Goal: Obtain resource: Download file/media

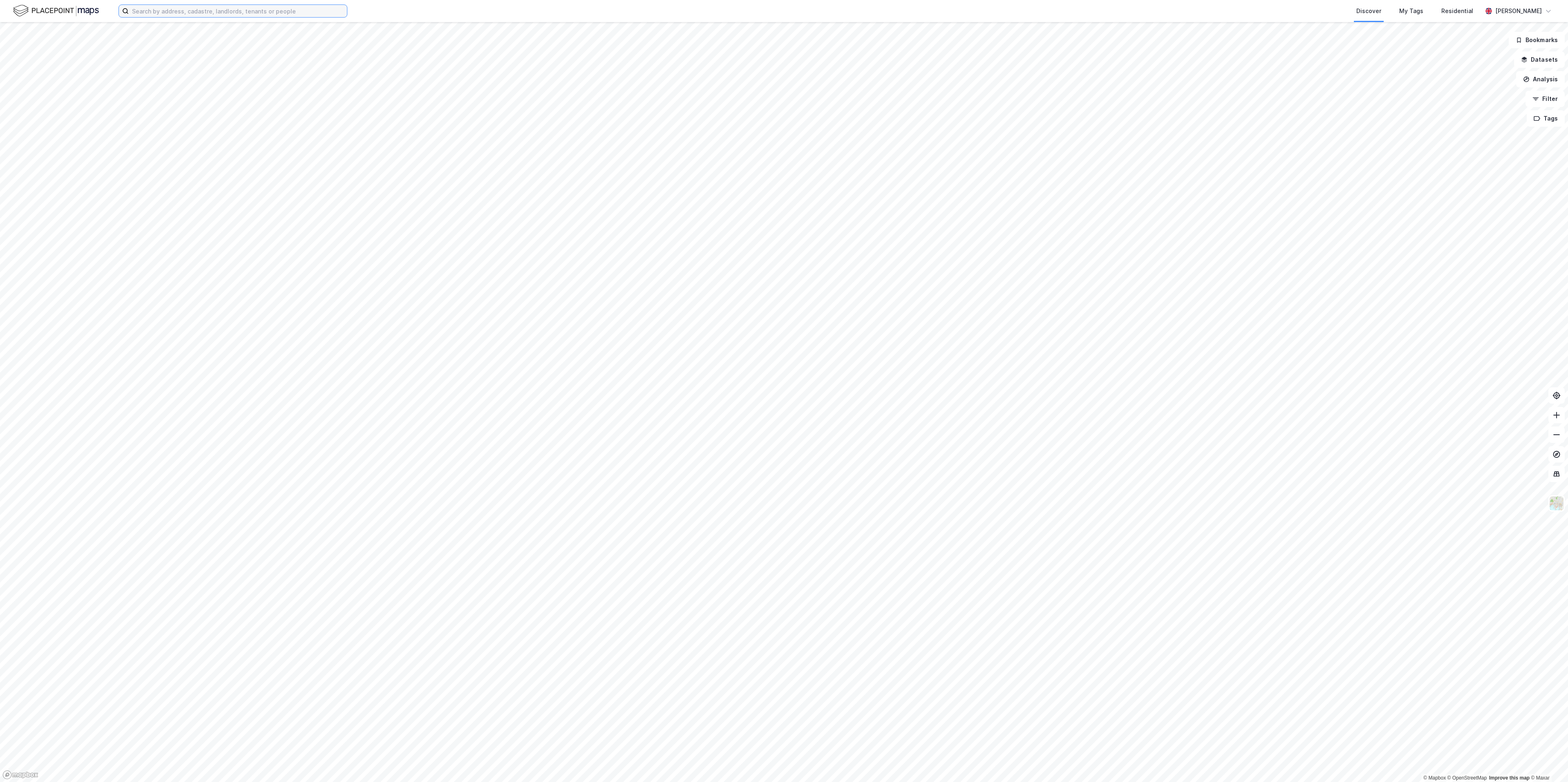
click at [255, 11] on input at bounding box center [237, 11] width 219 height 12
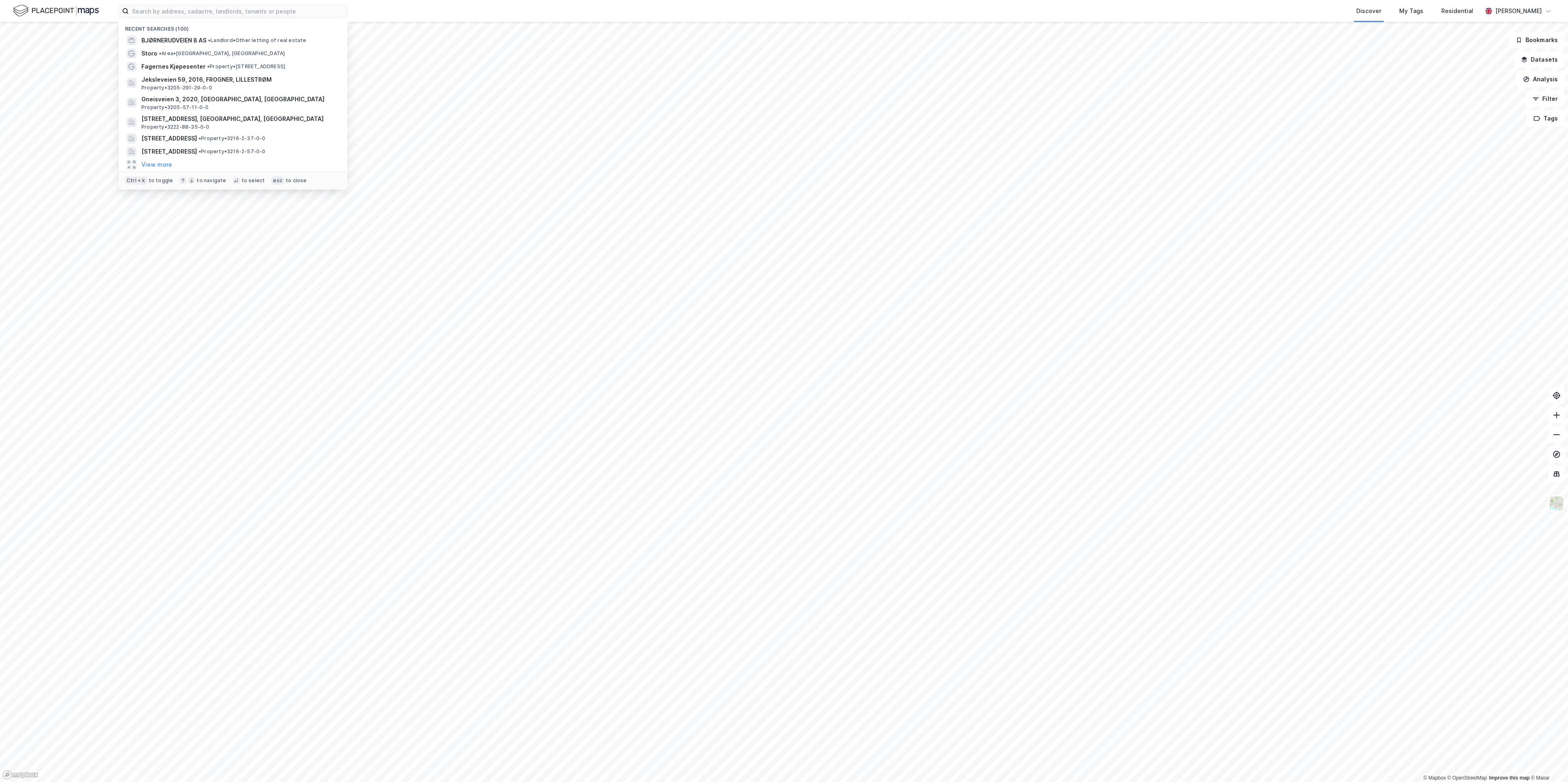
click at [271, 4] on div "Recent searches (100) BJØRNERUDVEIEN 8 AS • Landlord • Other letting of real es…" at bounding box center [784, 11] width 1568 height 22
click at [262, 14] on input at bounding box center [237, 11] width 219 height 12
paste input "Jeksleveien 10"
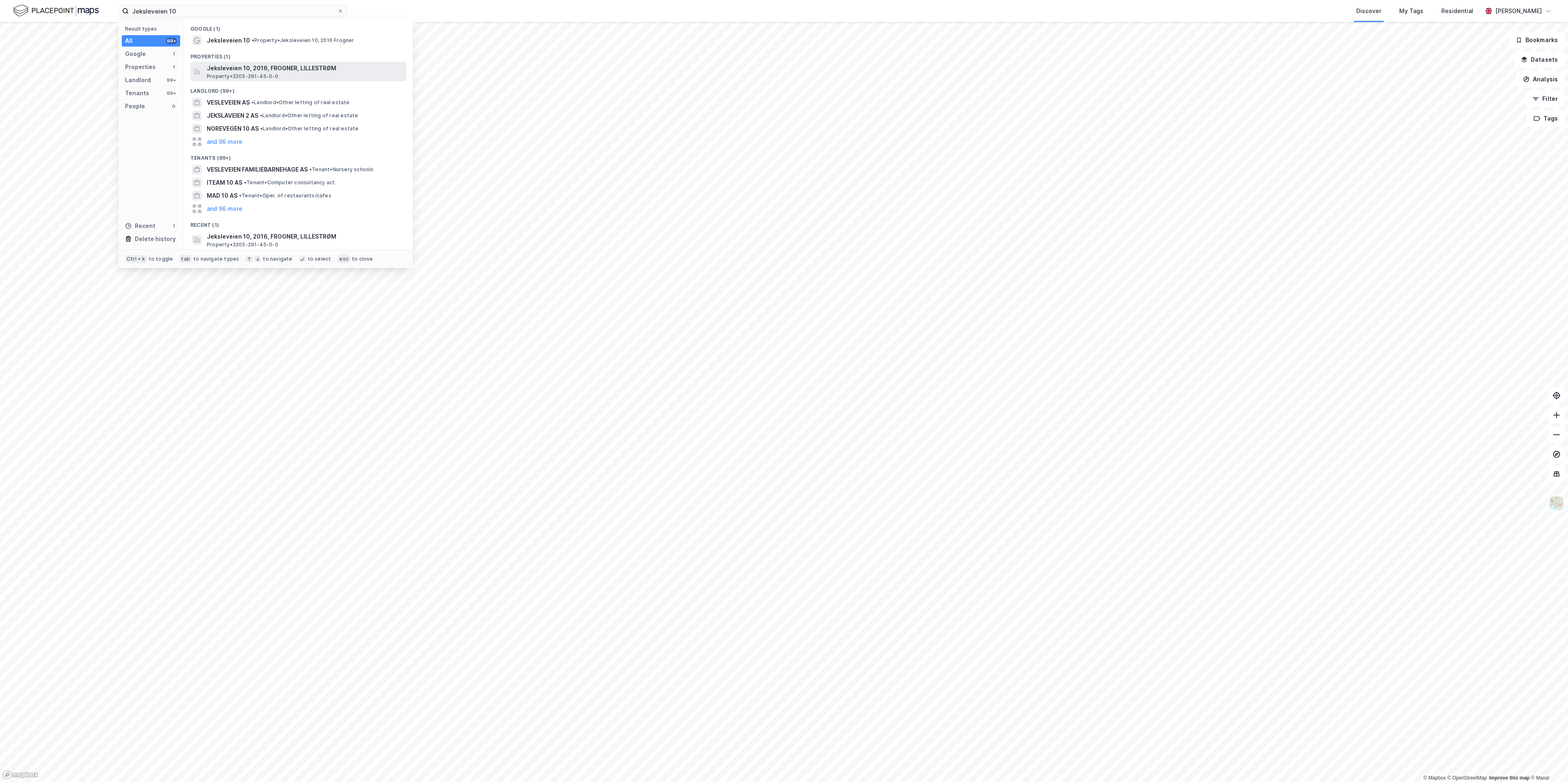
click at [248, 65] on span "Jeksleveien 10, 2016, FROGNER, LILLESTRØM" at bounding box center [305, 68] width 196 height 10
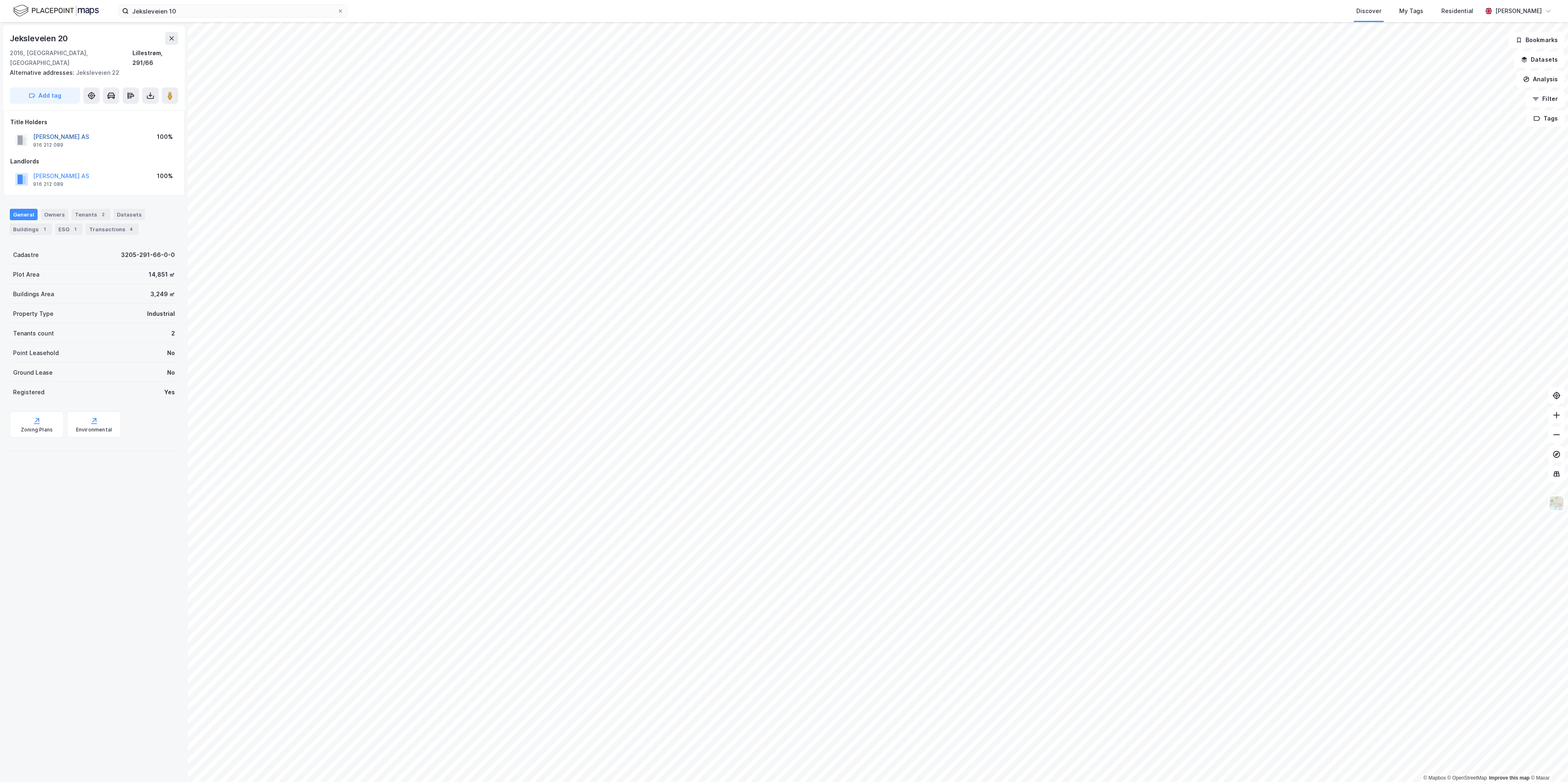
click at [0, 0] on button "[PERSON_NAME] AS" at bounding box center [0, 0] width 0 height 0
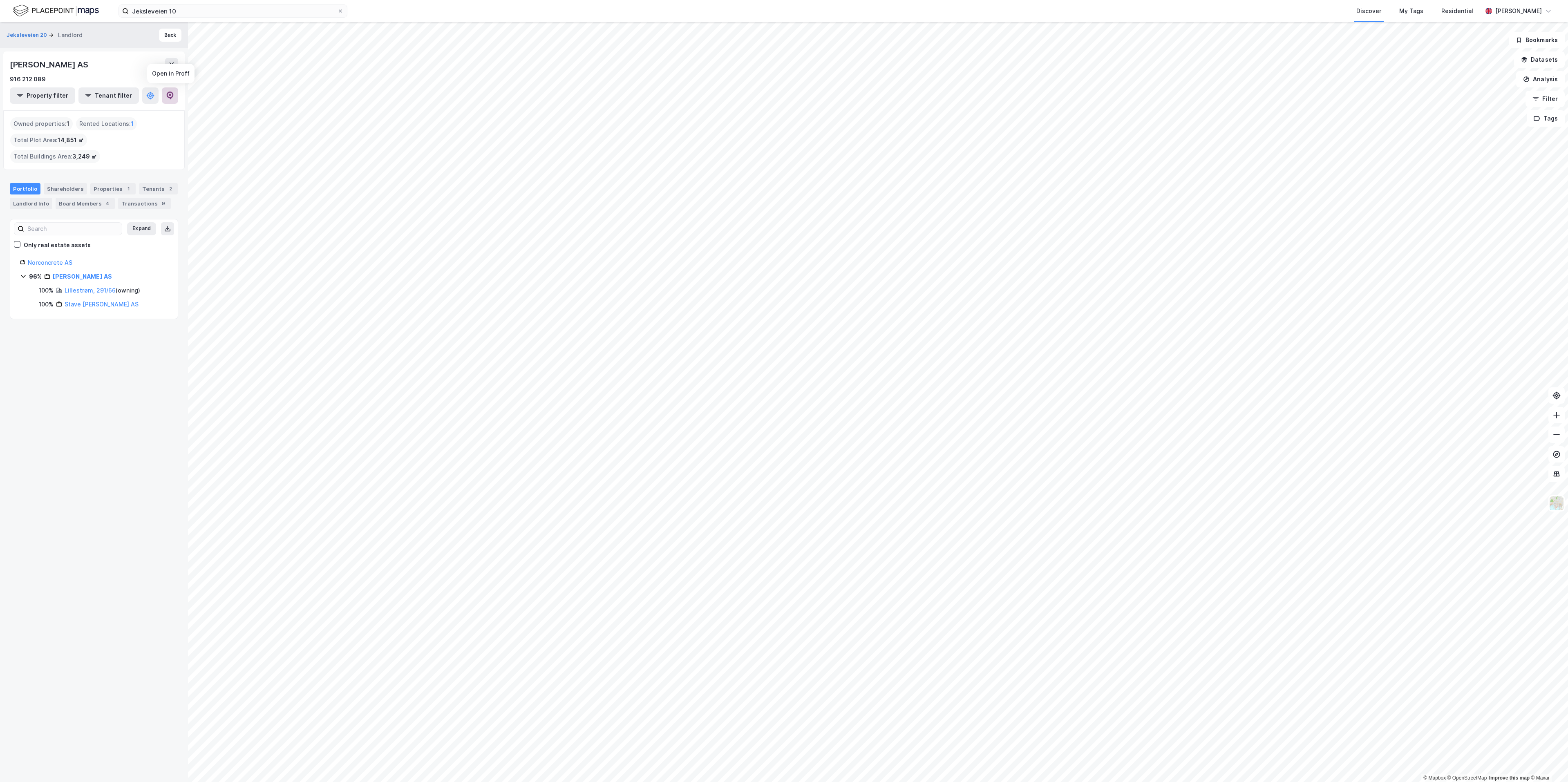
click at [167, 93] on icon at bounding box center [170, 95] width 8 height 8
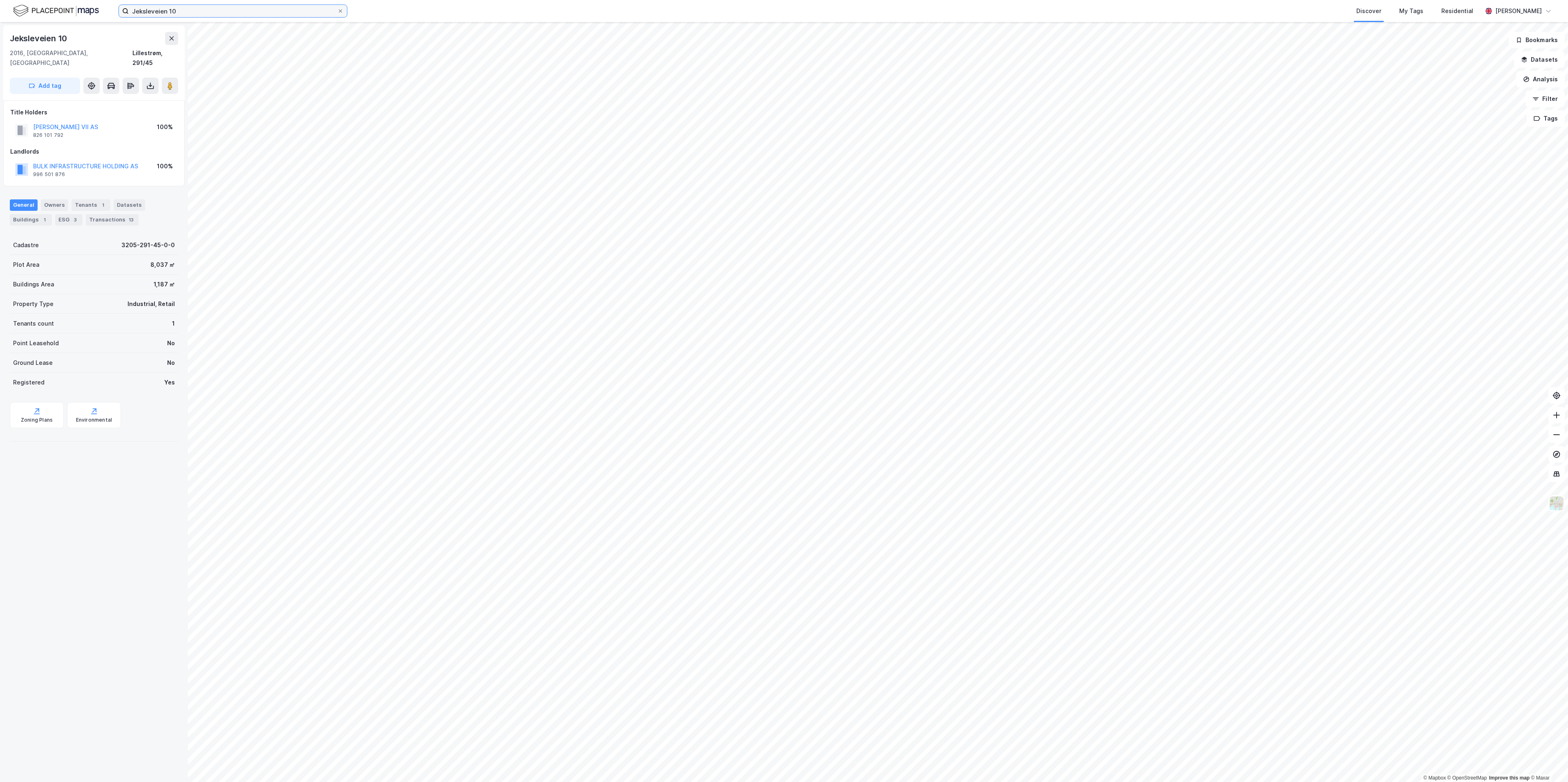
click at [172, 10] on input "Jeksleveien 10" at bounding box center [233, 11] width 208 height 12
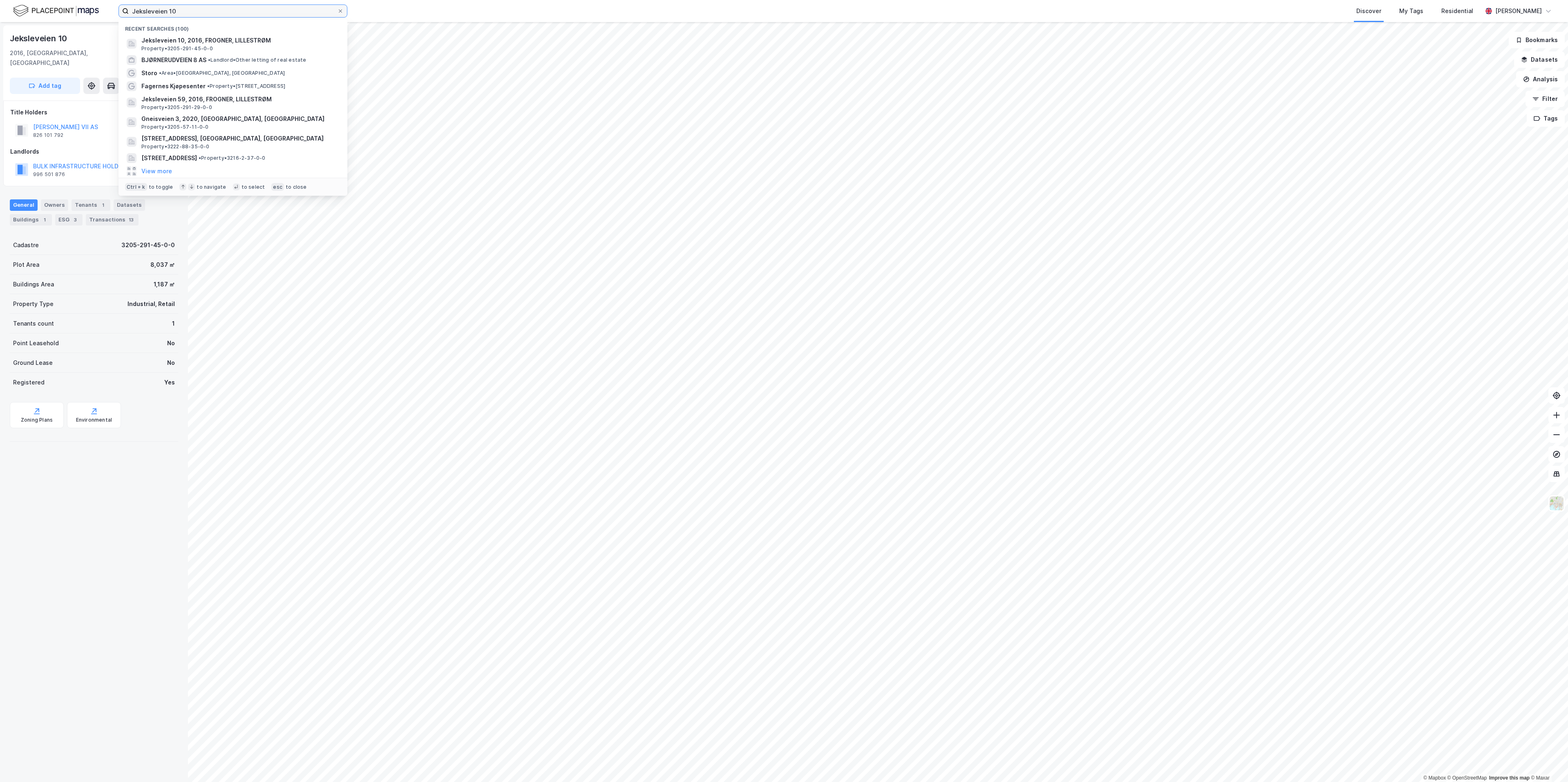
click at [172, 10] on input "Jeksleveien 10" at bounding box center [233, 11] width 208 height 12
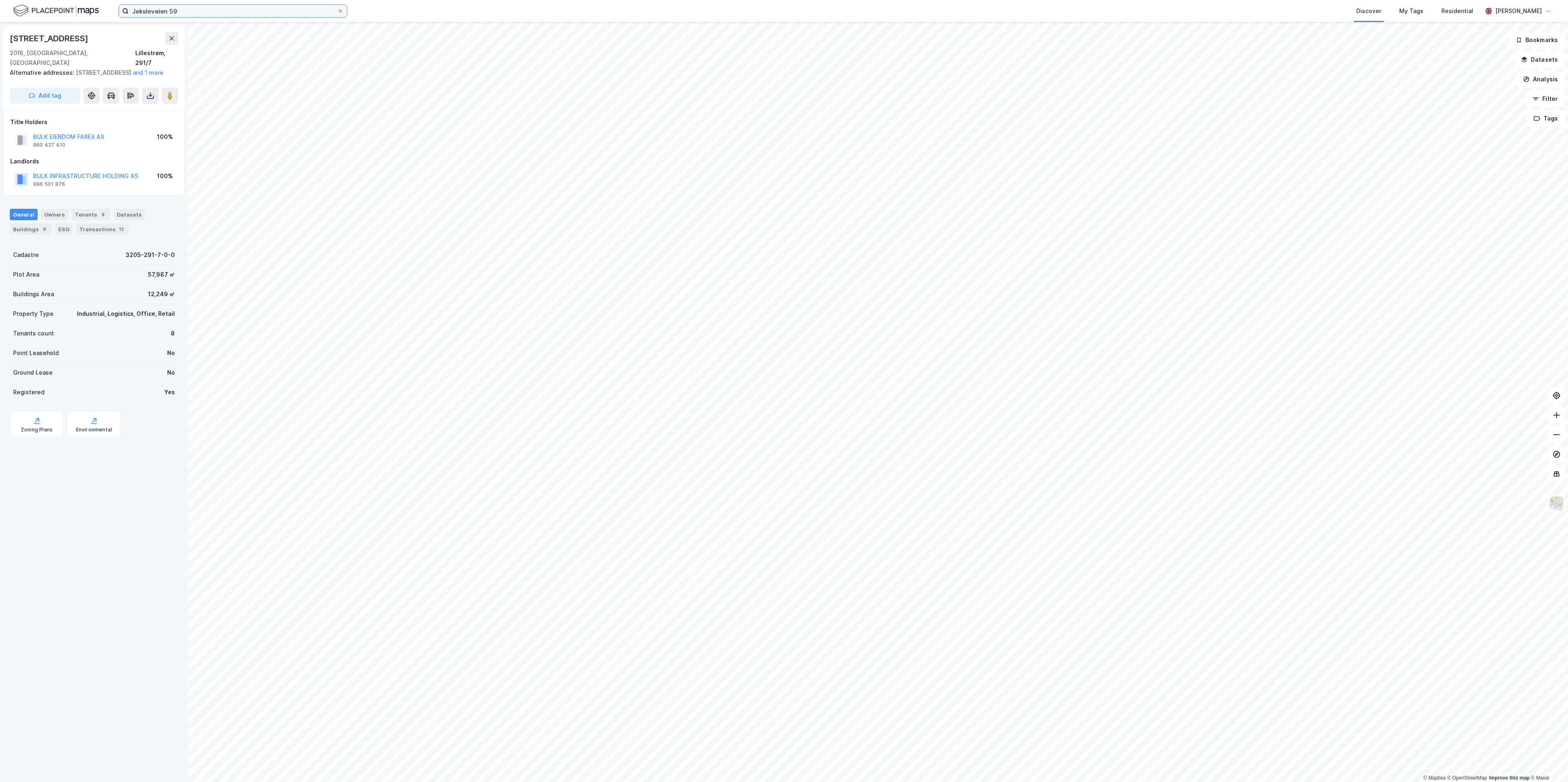
click at [229, 7] on input "Jeksleveien 59" at bounding box center [233, 11] width 208 height 12
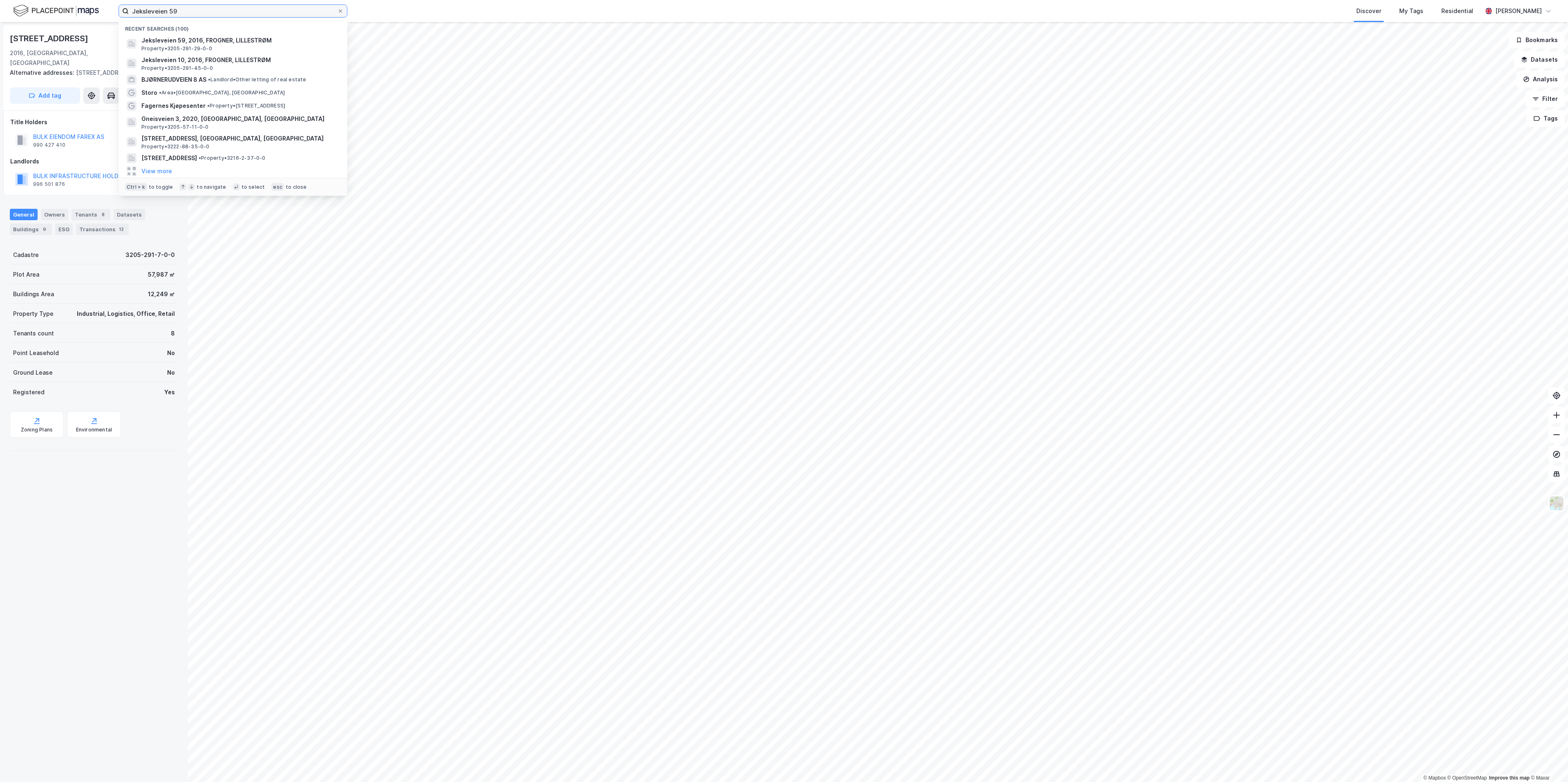
click at [229, 7] on input "Jeksleveien 59" at bounding box center [233, 11] width 208 height 12
paste input "36"
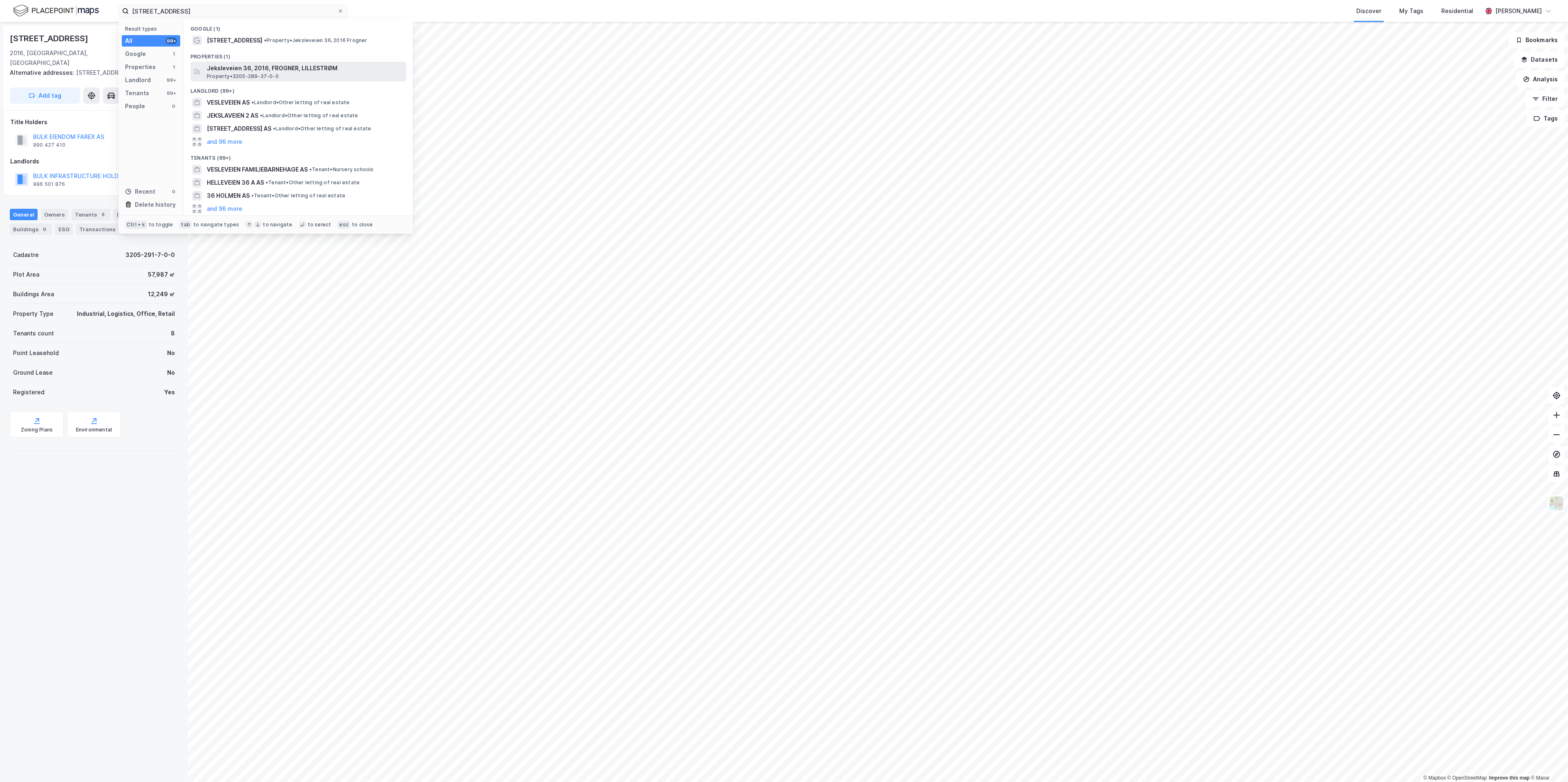
click at [240, 77] on span "Property • 3205-289-37-0-0" at bounding box center [243, 76] width 72 height 7
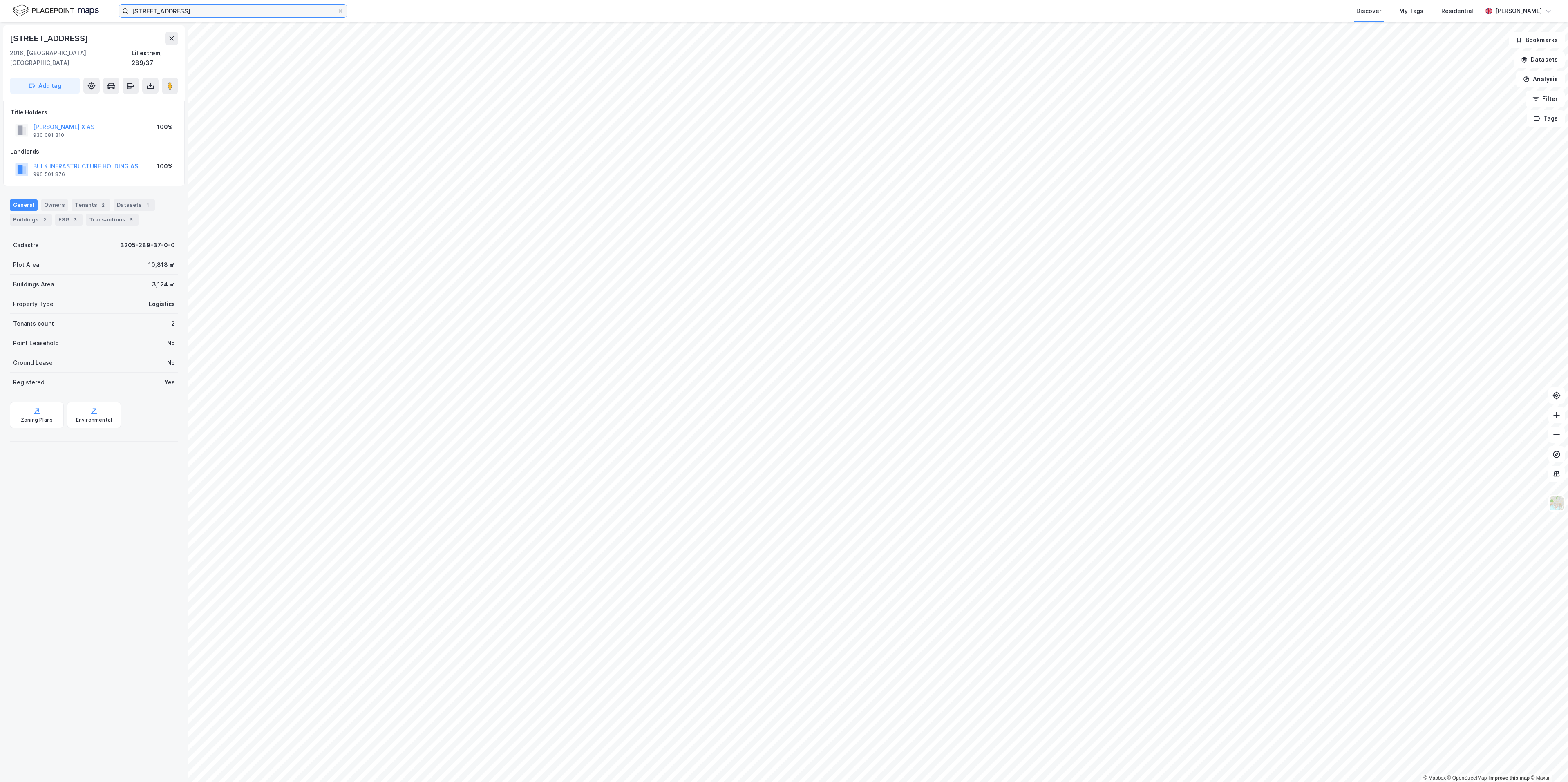
click at [208, 14] on input "[STREET_ADDRESS]" at bounding box center [233, 11] width 208 height 12
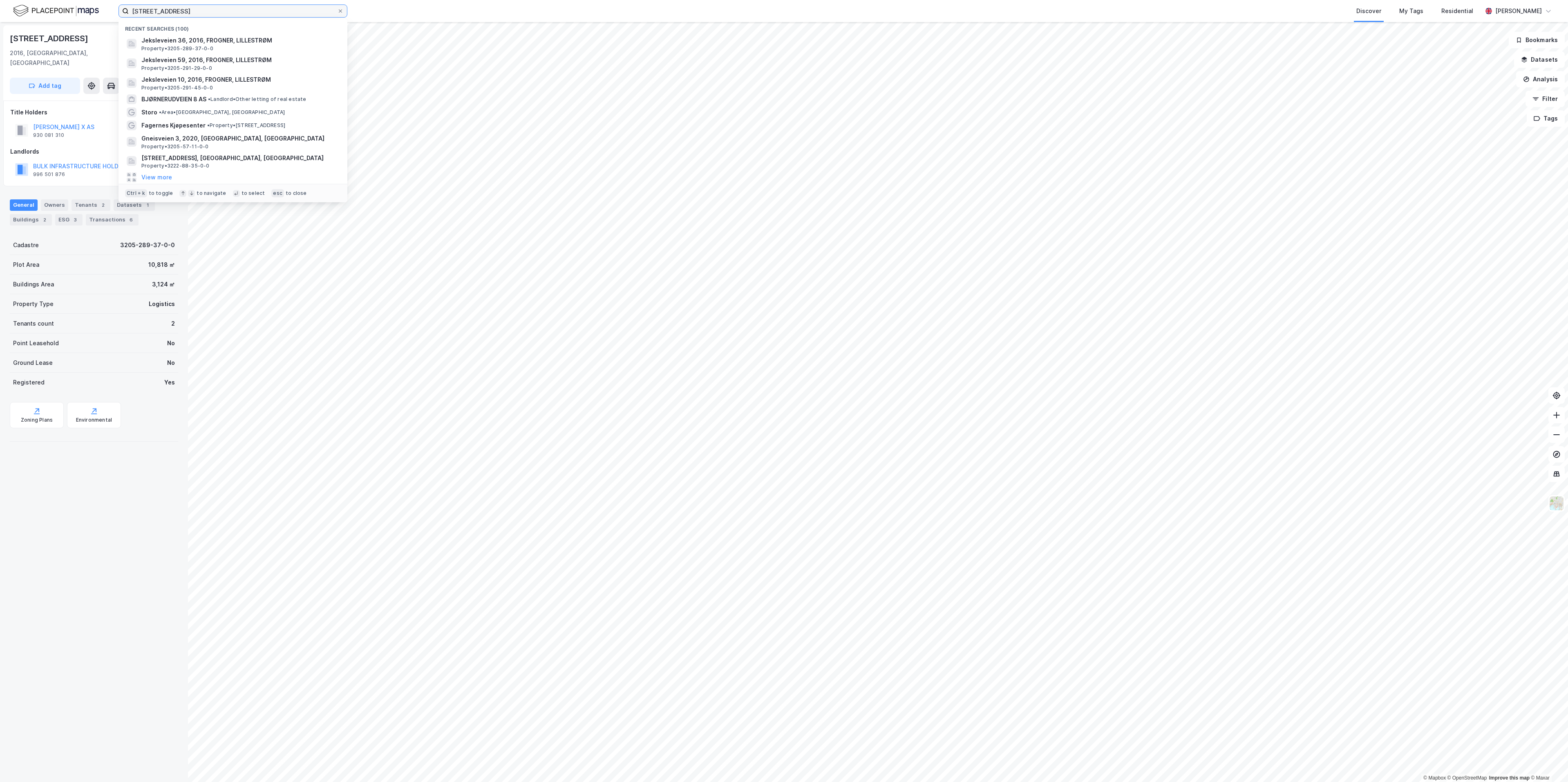
click at [208, 14] on input "[STREET_ADDRESS]" at bounding box center [233, 11] width 208 height 12
paste input "120"
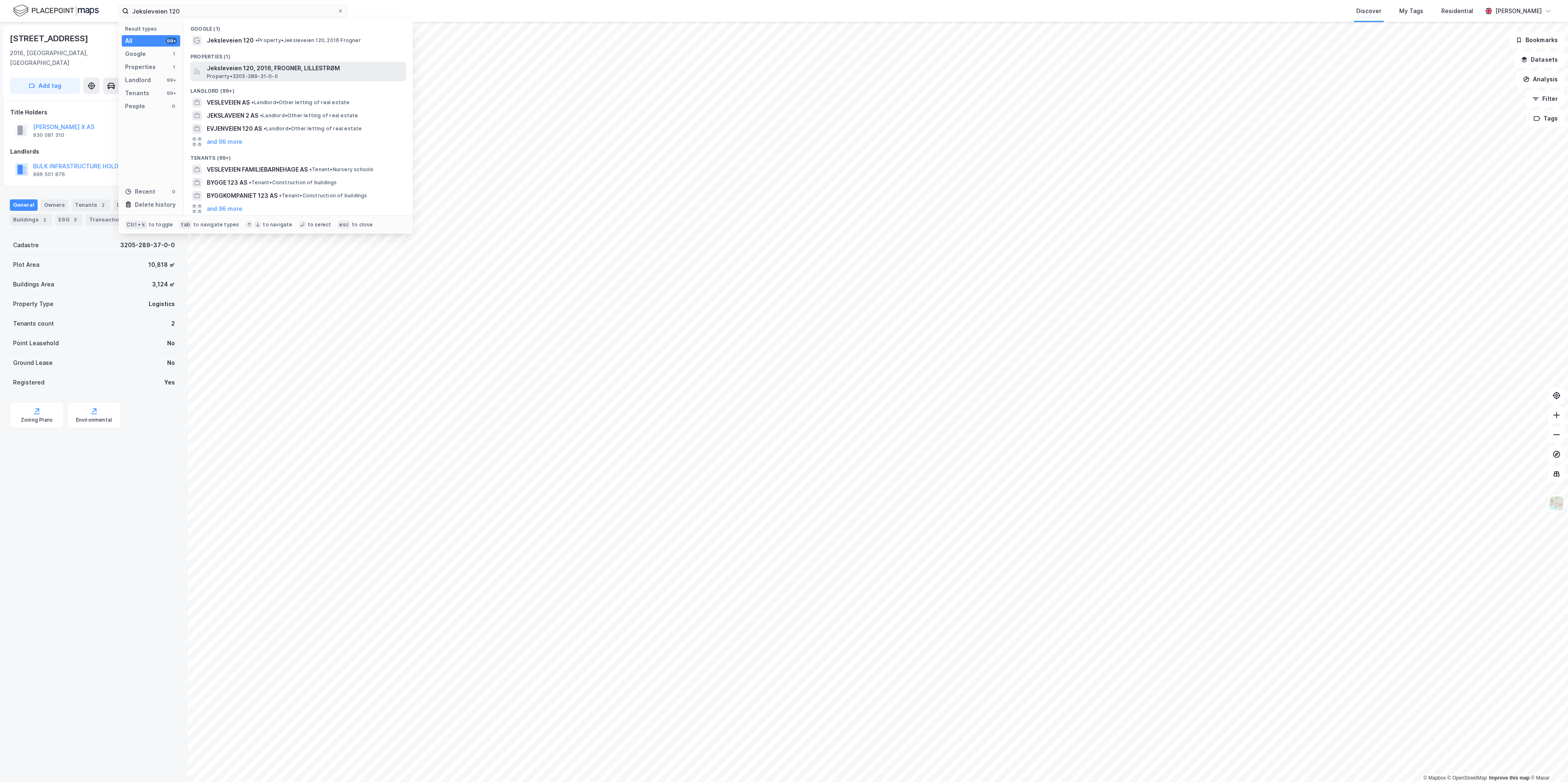
click at [244, 68] on span "Jeksleveien 120, 2016, FROGNER, LILLESTRØM" at bounding box center [305, 68] width 196 height 10
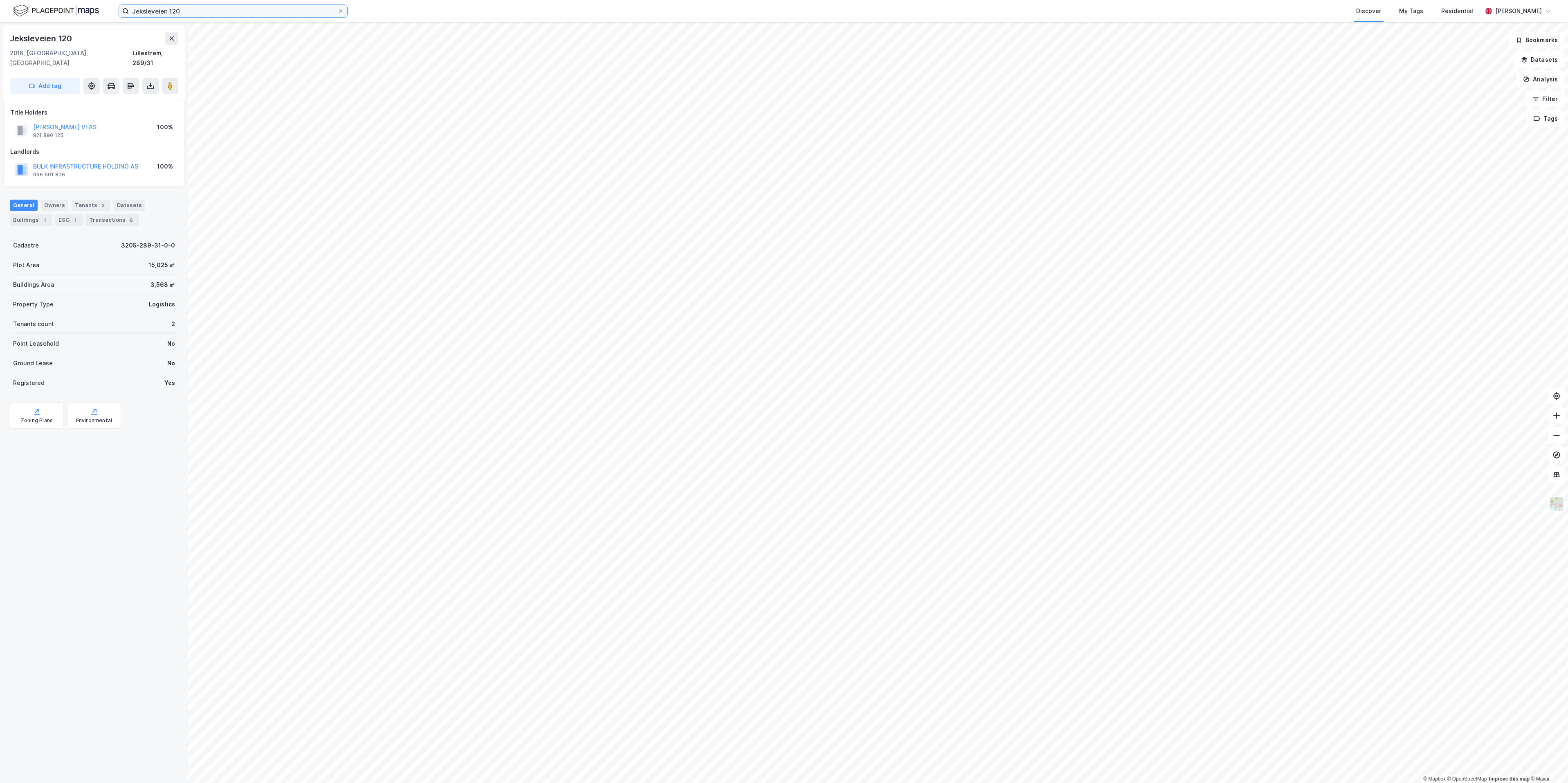
click at [253, 9] on input "Jeksleveien 120" at bounding box center [233, 11] width 208 height 12
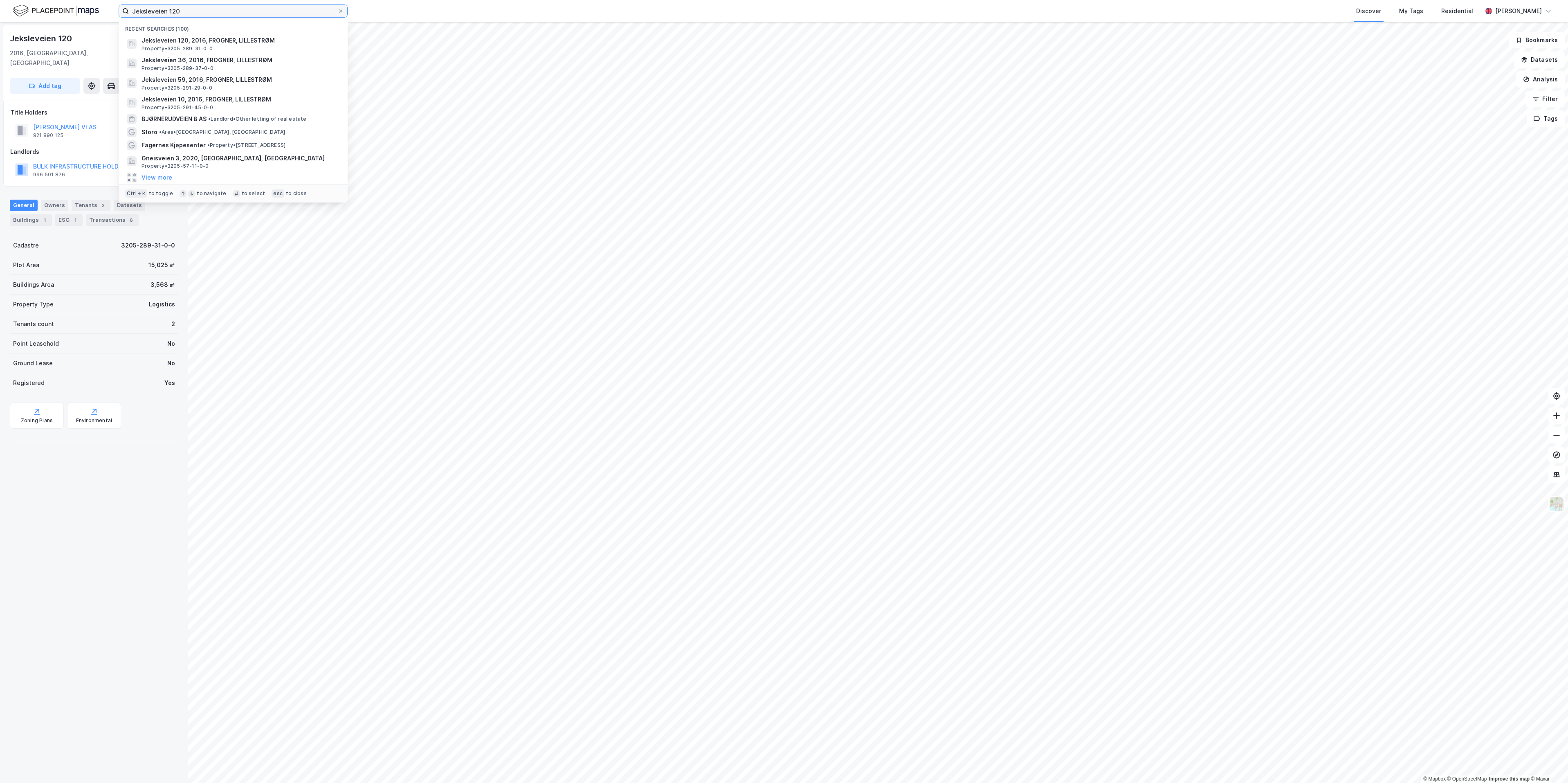
click at [253, 9] on input "Jeksleveien 120" at bounding box center [233, 11] width 208 height 12
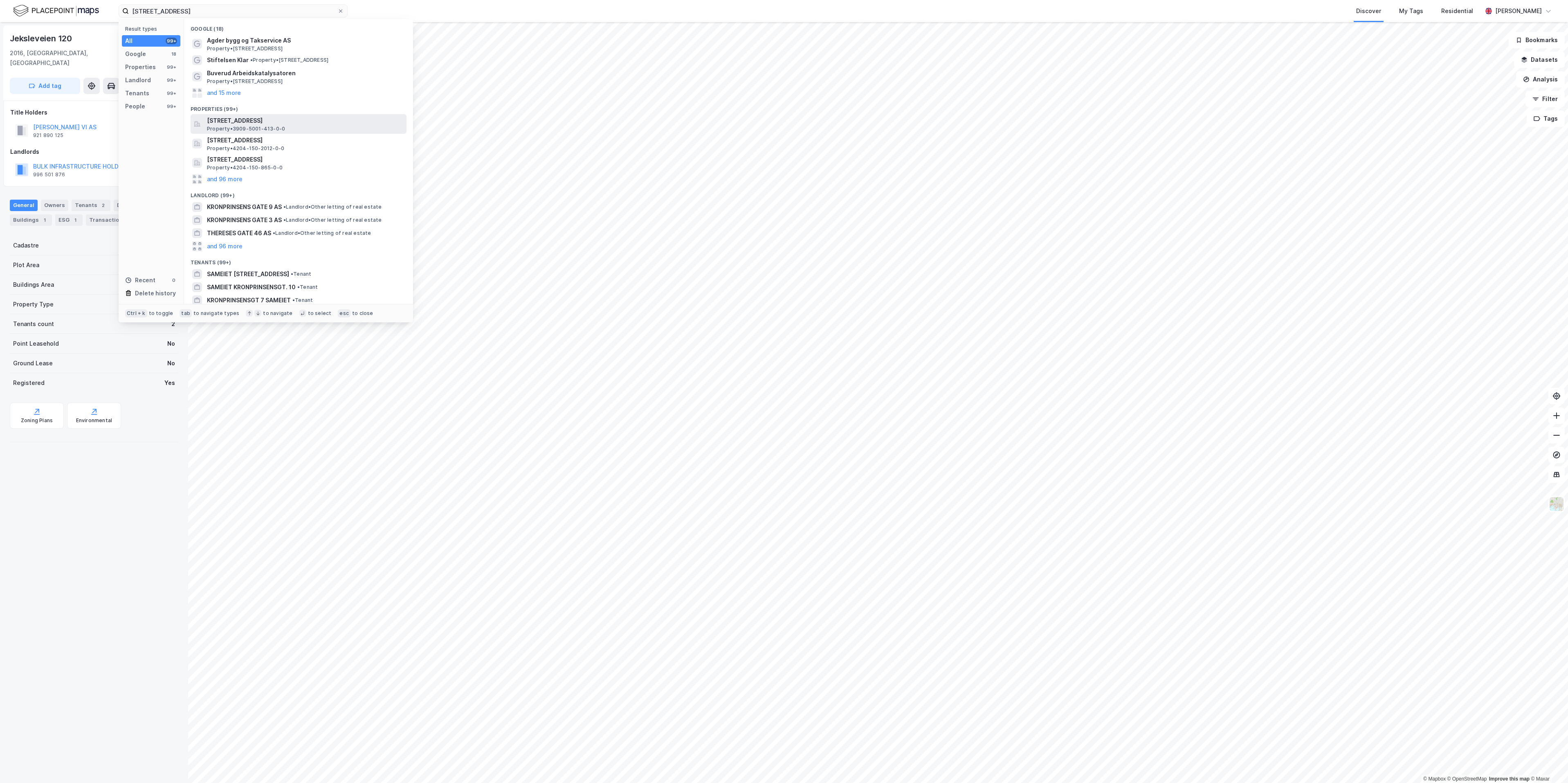
click at [312, 118] on span "[STREET_ADDRESS]" at bounding box center [305, 121] width 196 height 10
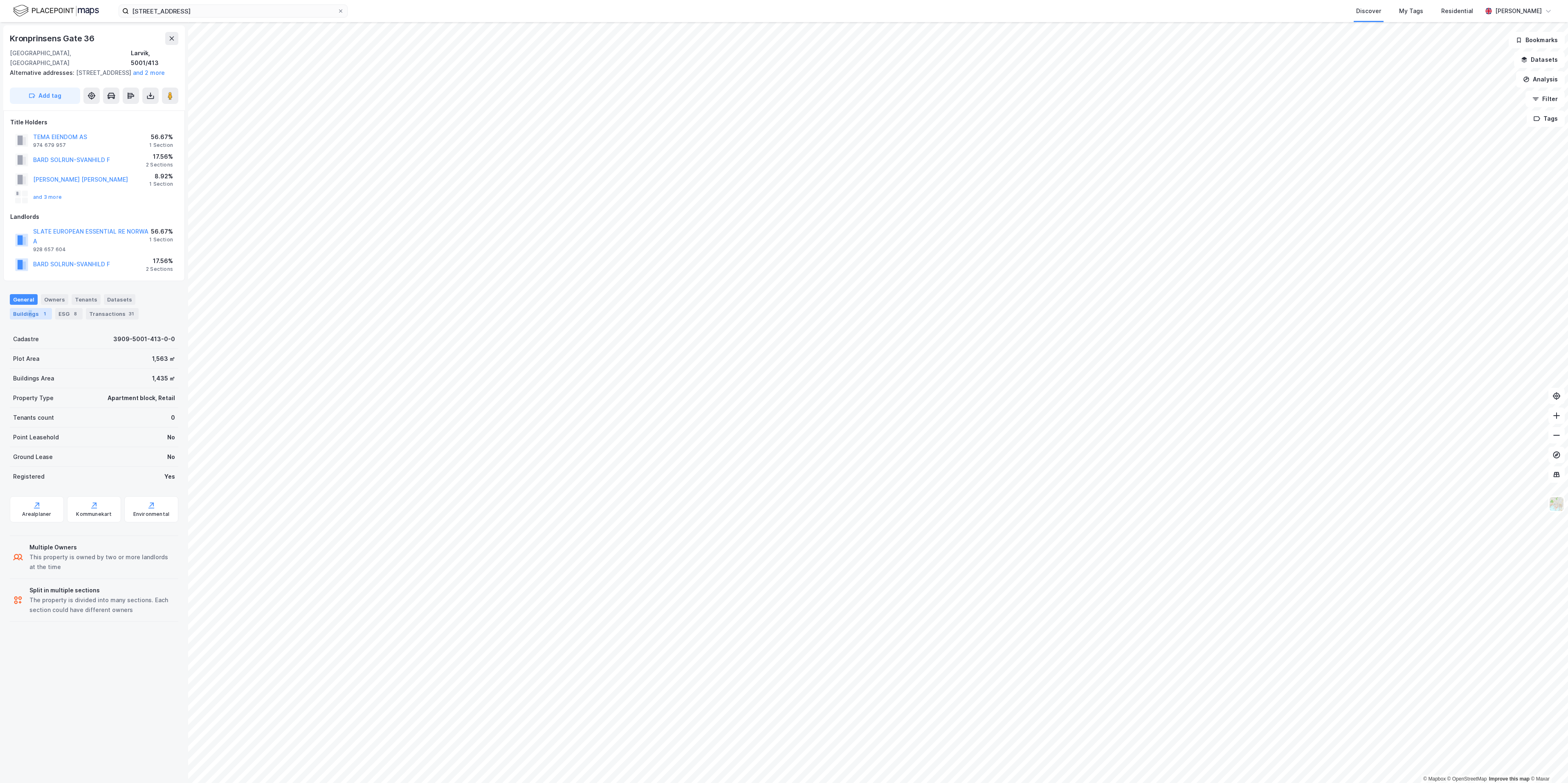
click at [29, 313] on div "Buildings 1" at bounding box center [30, 314] width 42 height 12
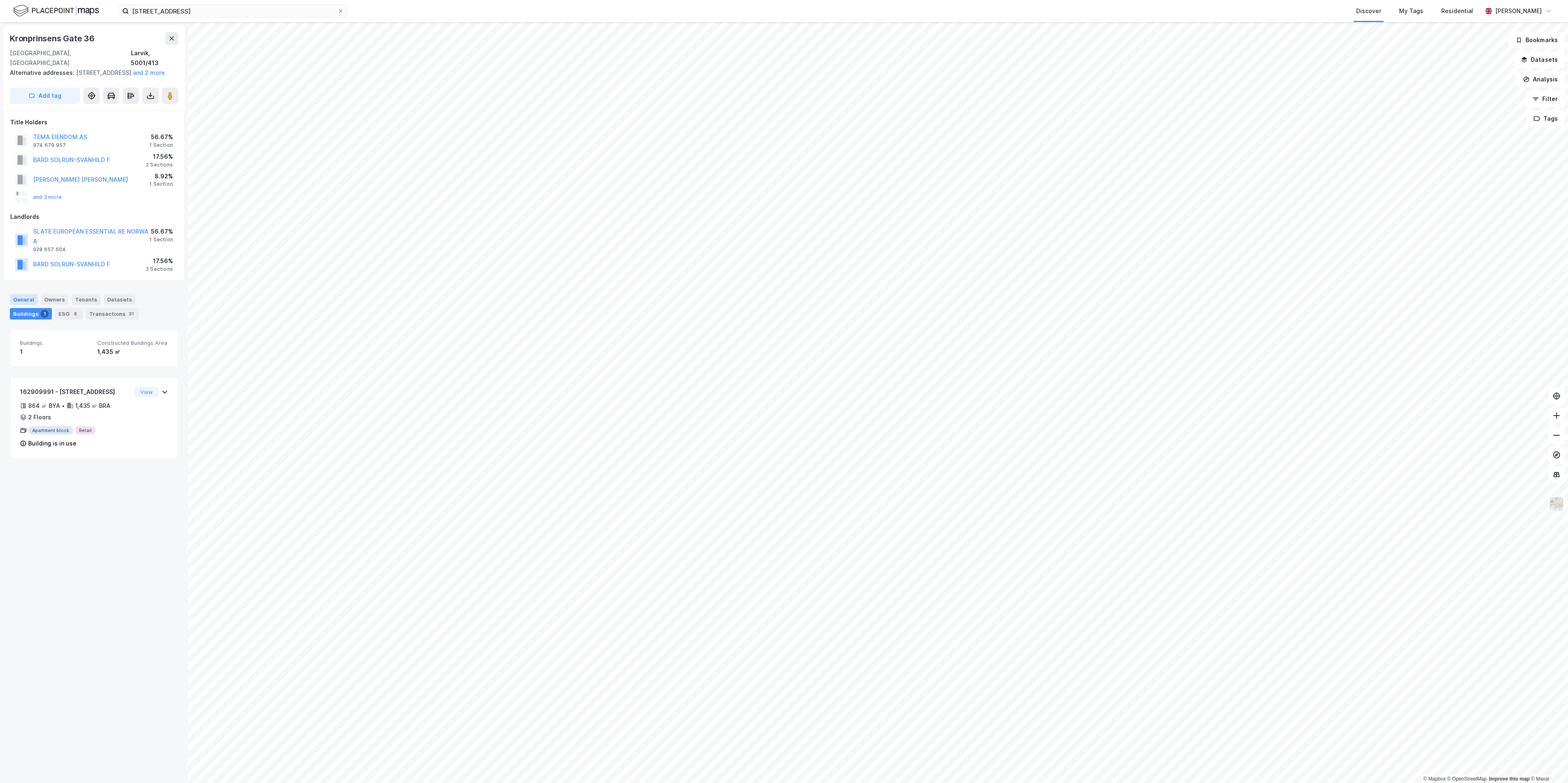
click at [21, 304] on div "General" at bounding box center [24, 299] width 28 height 10
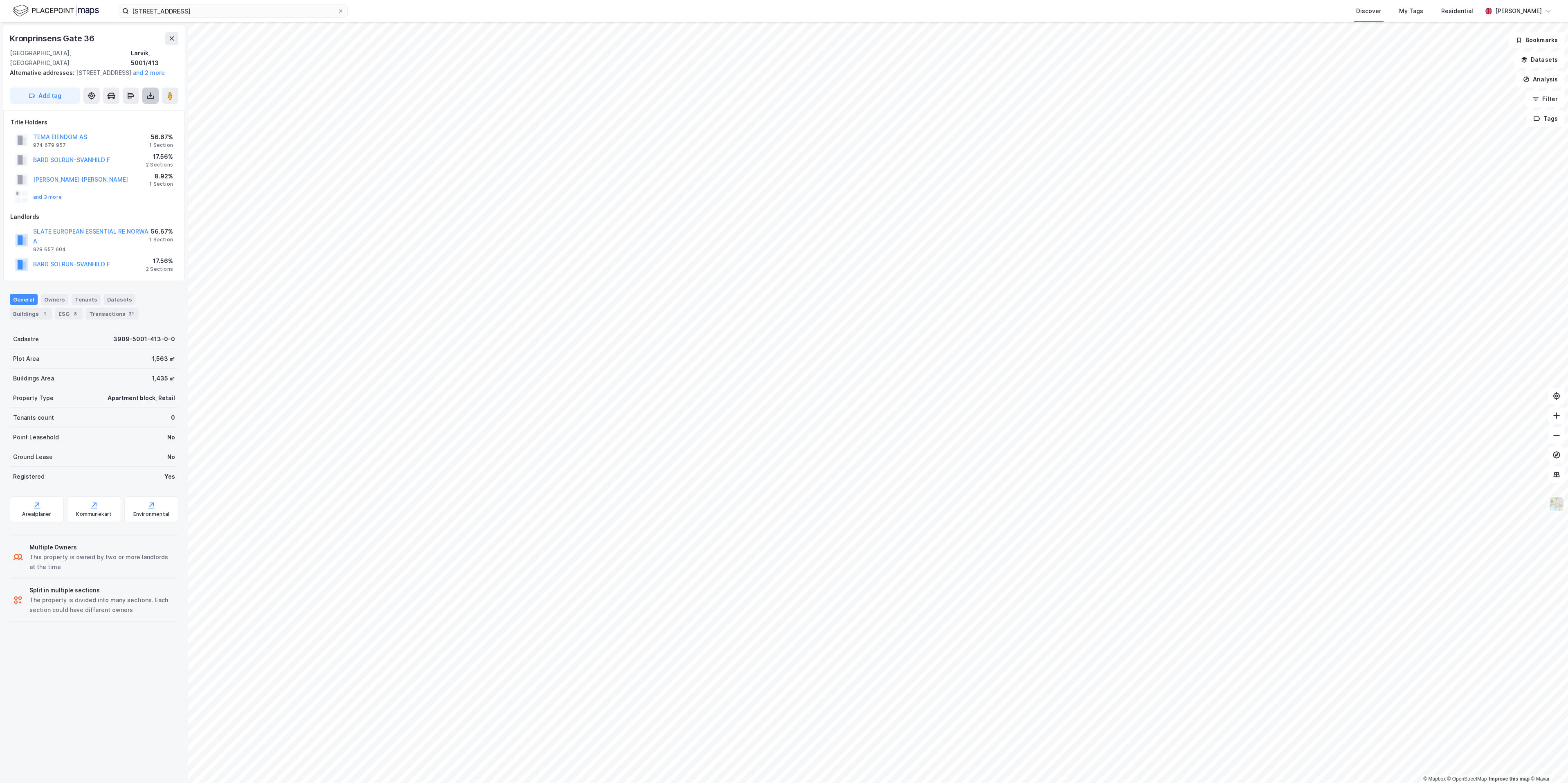
click at [151, 96] on icon at bounding box center [150, 95] width 8 height 8
click at [116, 121] on div "Download Property Report" at bounding box center [110, 125] width 97 height 13
click at [116, 109] on div "Download Assessment Report" at bounding box center [115, 112] width 78 height 7
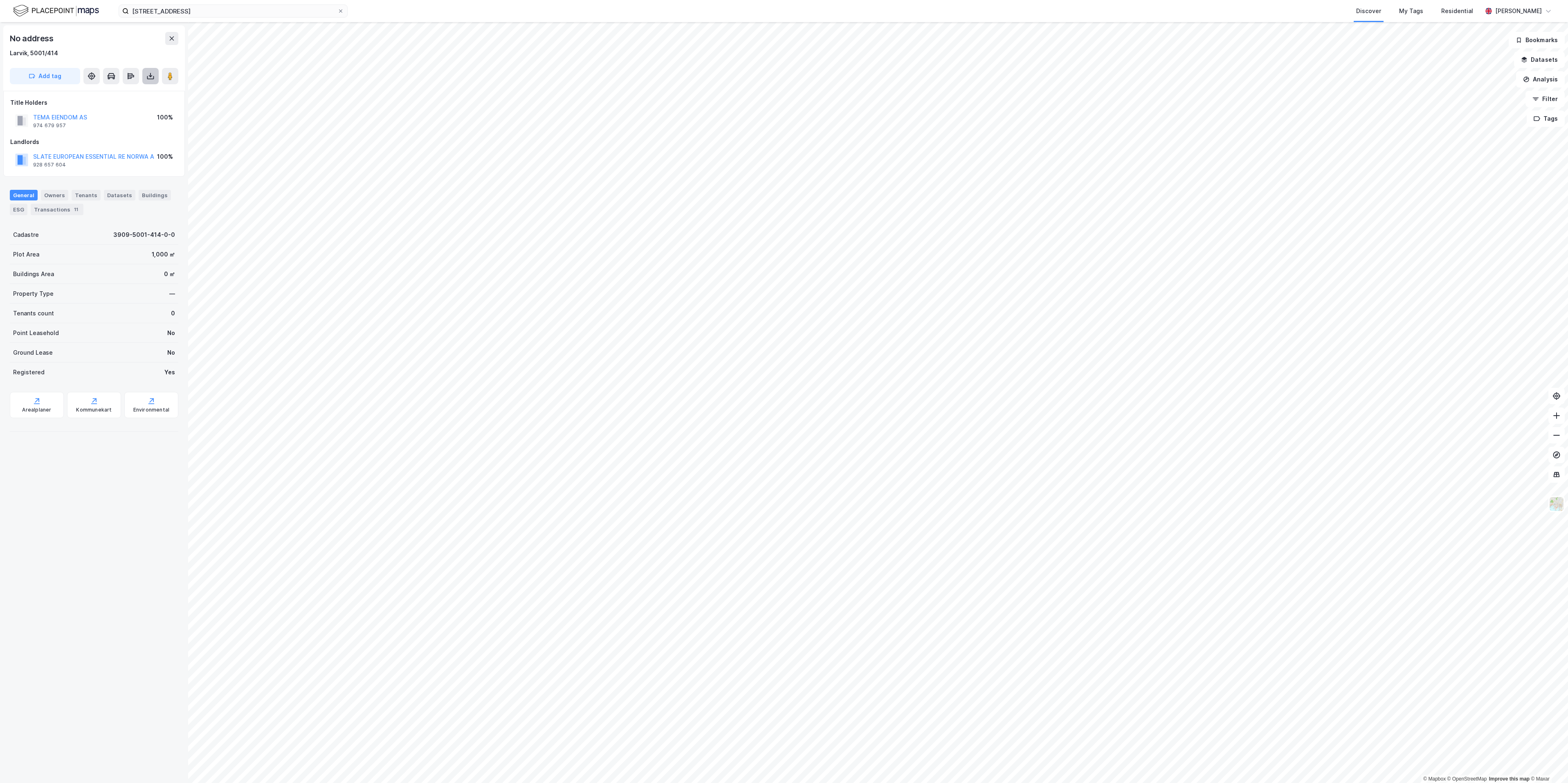
click at [152, 76] on icon at bounding box center [150, 76] width 8 height 8
click at [125, 94] on div "Download Assessment Report" at bounding box center [115, 92] width 78 height 7
click at [133, 637] on div "No address [GEOGRAPHIC_DATA], 5001/414 Add tag Download Assessment Report Downl…" at bounding box center [94, 402] width 188 height 761
click at [202, 10] on input "[STREET_ADDRESS]" at bounding box center [233, 11] width 208 height 12
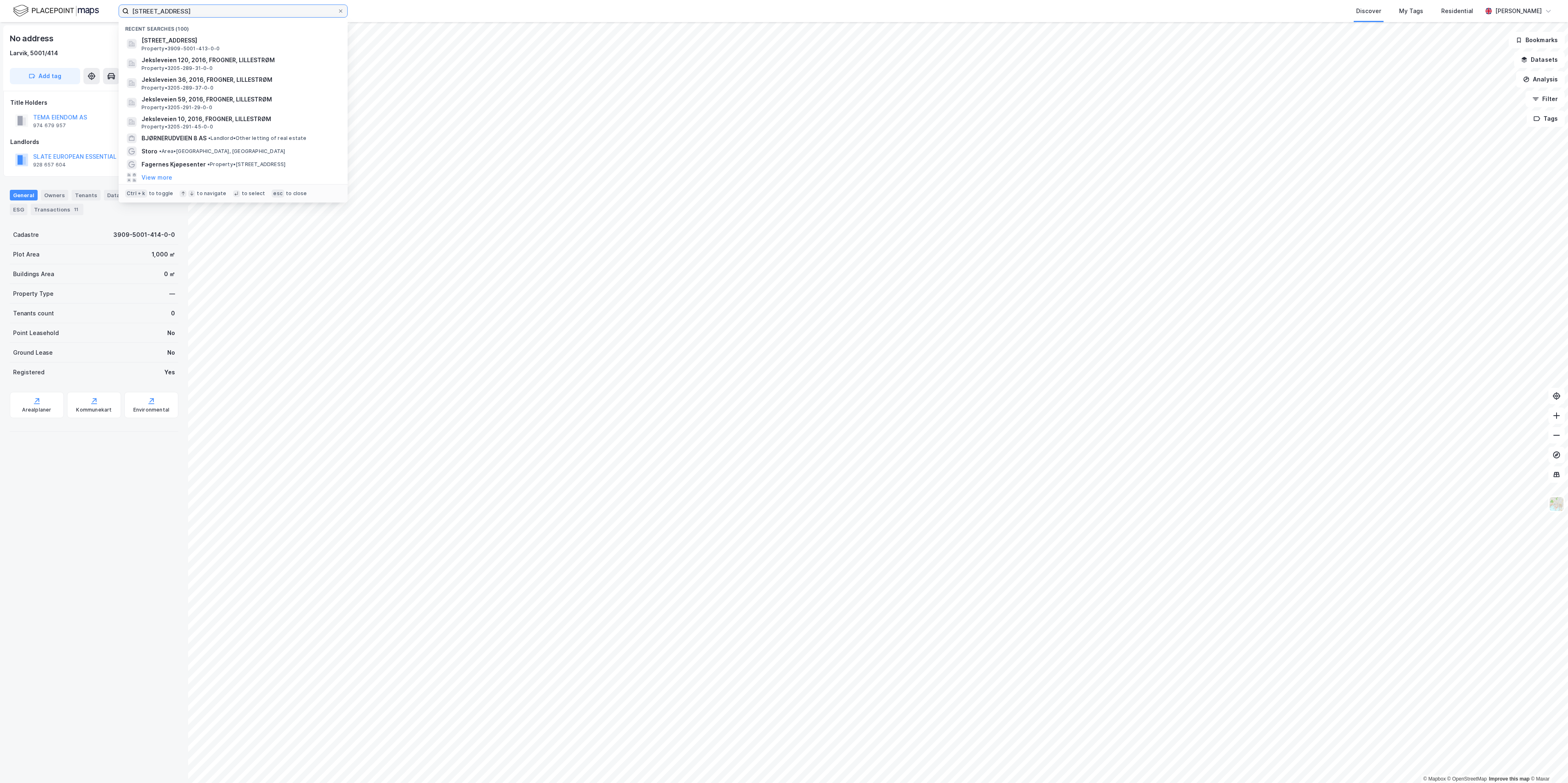
click at [202, 10] on input "[STREET_ADDRESS]" at bounding box center [233, 11] width 208 height 12
paste input "Jeksleveien 10"
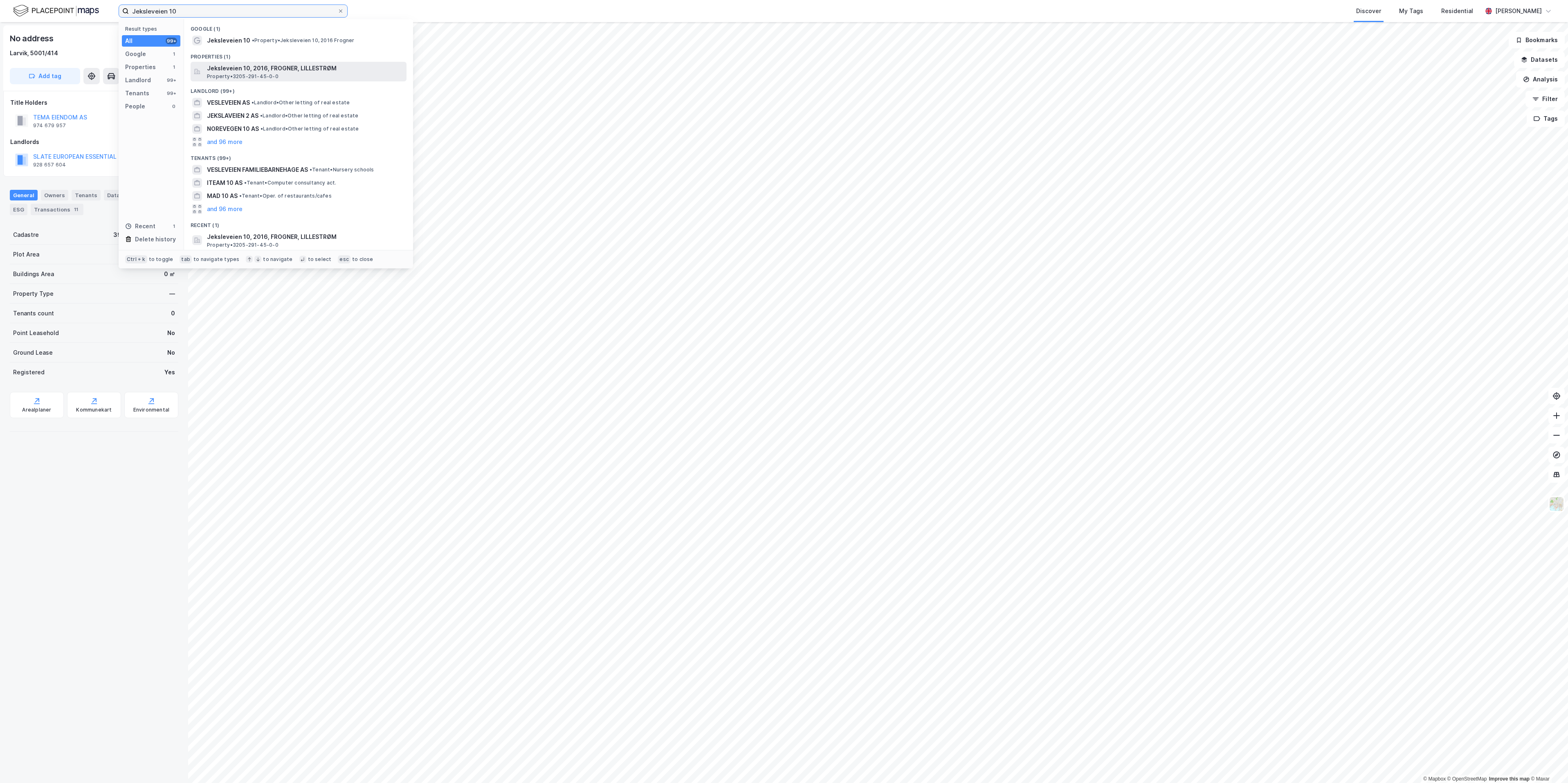
type input "Jeksleveien 10"
click at [247, 69] on span "Jeksleveien 10, 2016, FROGNER, LILLESTRØM" at bounding box center [305, 68] width 196 height 10
